Goal: Information Seeking & Learning: Learn about a topic

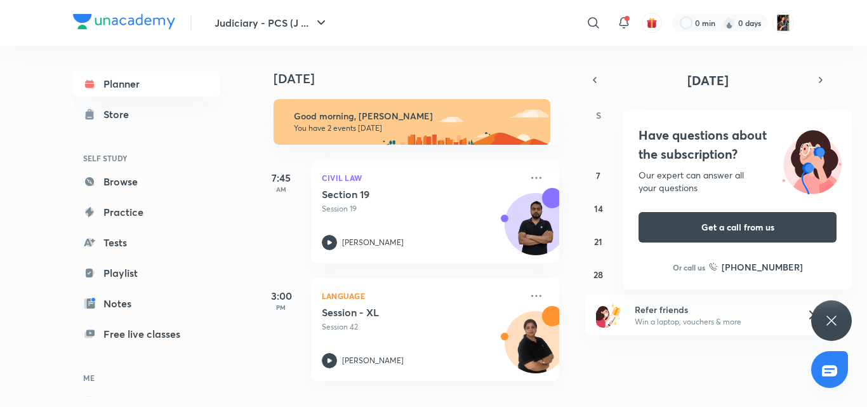
click at [834, 331] on div "Have questions about the subscription? Our expert can answer all your questions…" at bounding box center [831, 320] width 41 height 41
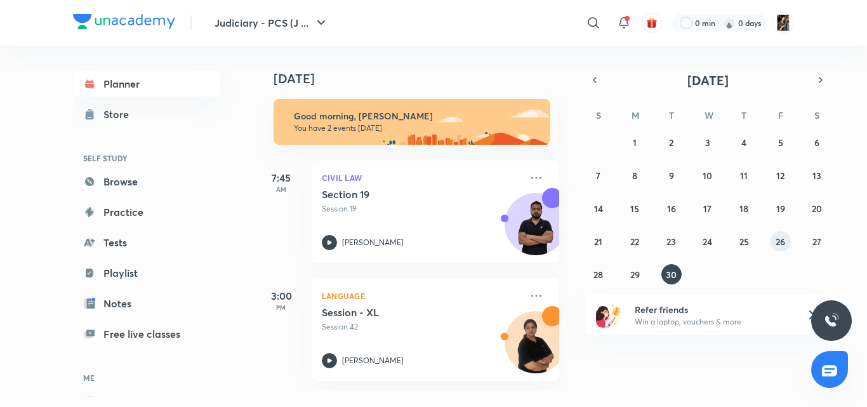
click at [777, 236] on abbr "26" at bounding box center [781, 242] width 10 height 12
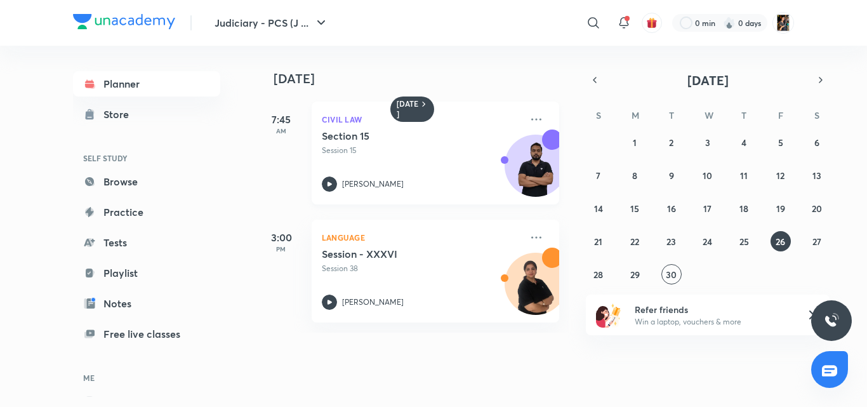
click at [439, 129] on div "Civil Law Section 15 Session 15 [PERSON_NAME]" at bounding box center [436, 153] width 248 height 103
